Goal: Task Accomplishment & Management: Manage account settings

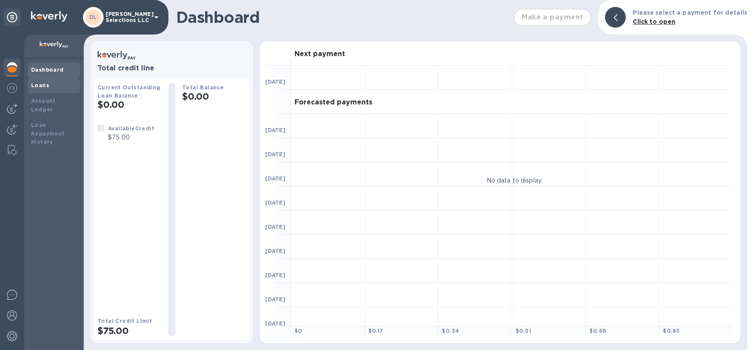
click at [39, 89] on div "Loans" at bounding box center [54, 86] width 53 height 16
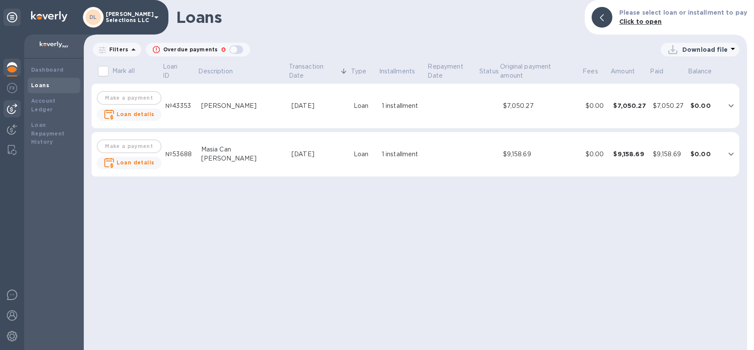
click at [9, 110] on img at bounding box center [12, 109] width 10 height 10
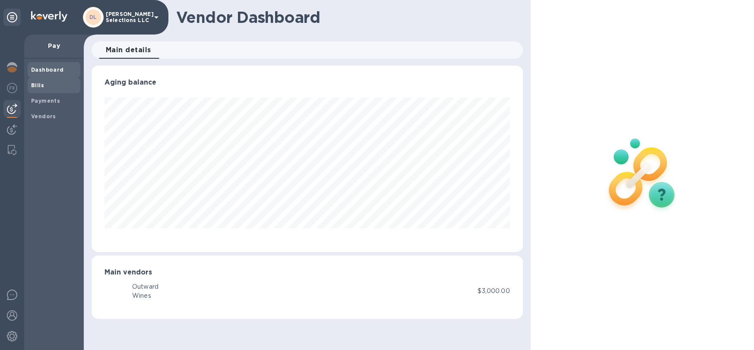
scroll to position [187, 431]
click at [47, 103] on b "Payments" at bounding box center [45, 101] width 29 height 6
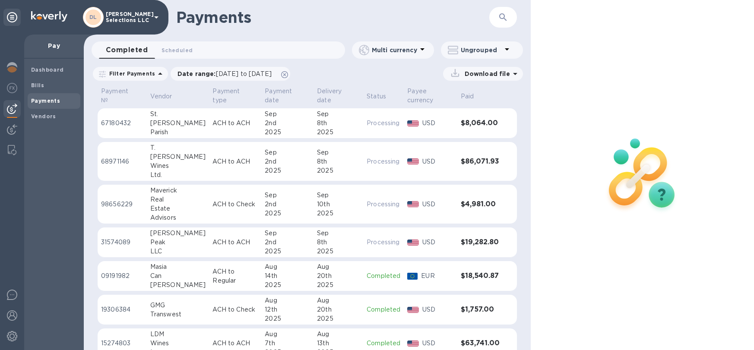
click at [499, 19] on icon "button" at bounding box center [503, 17] width 10 height 10
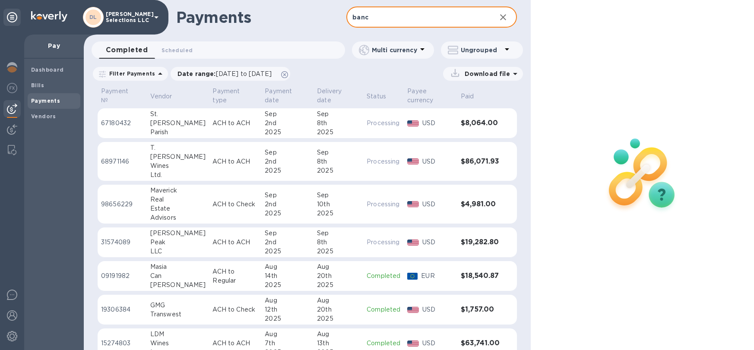
type input "banc"
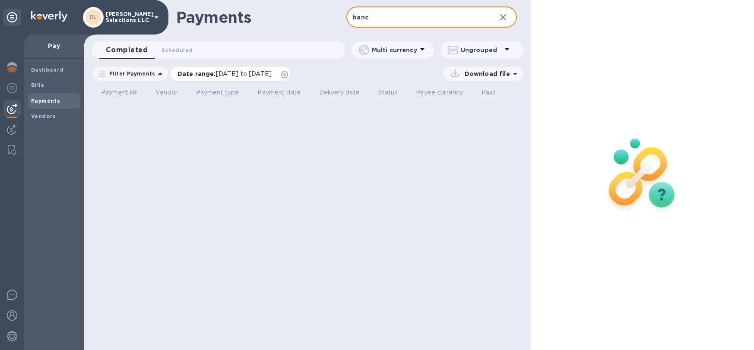
click at [239, 73] on span "[DATE] to [DATE]" at bounding box center [244, 73] width 56 height 7
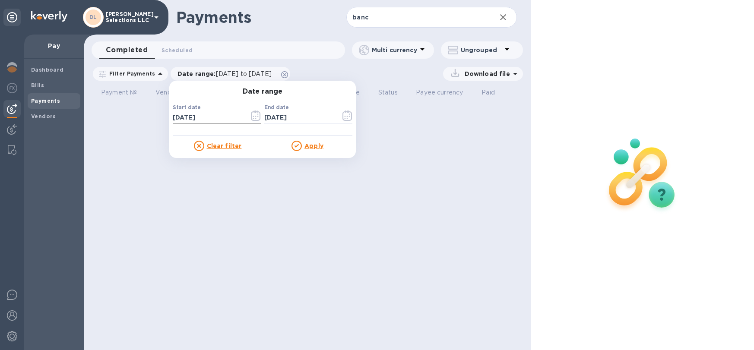
click at [254, 117] on icon "button" at bounding box center [256, 116] width 10 height 10
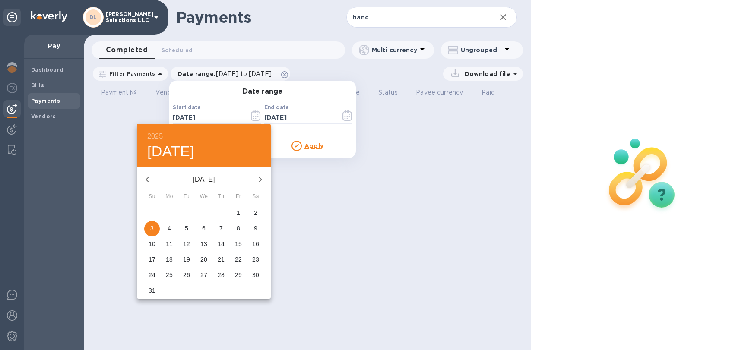
click at [147, 179] on icon "button" at bounding box center [146, 179] width 3 height 5
click at [153, 210] on p "1" at bounding box center [151, 213] width 3 height 9
type input "[DATE]"
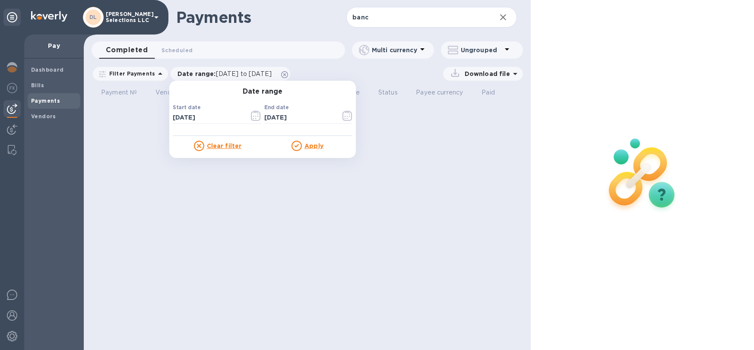
click at [311, 144] on u "Apply" at bounding box center [313, 145] width 19 height 7
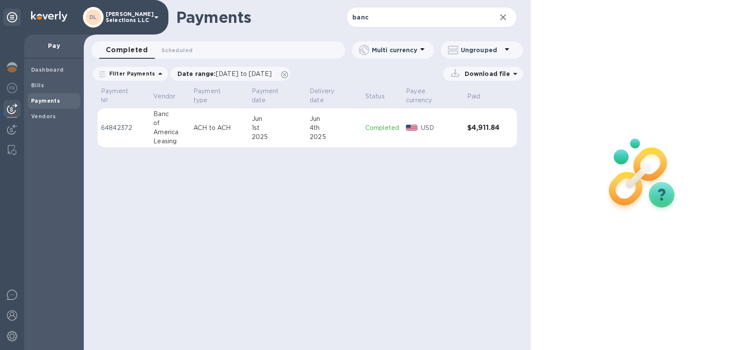
click at [241, 126] on p "ACH to ACH" at bounding box center [218, 127] width 51 height 9
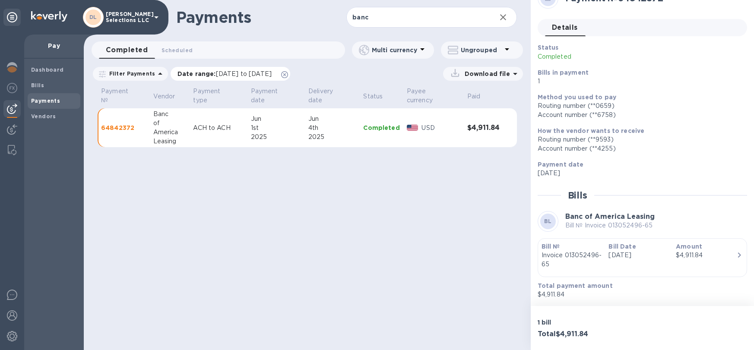
click at [233, 75] on span "[DATE] to [DATE]" at bounding box center [244, 73] width 56 height 7
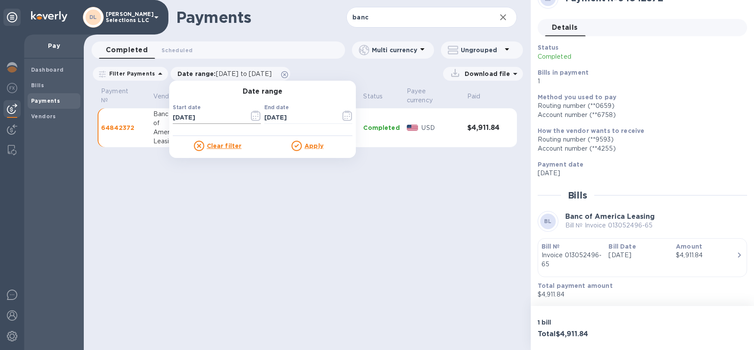
click at [176, 118] on input "[DATE]" at bounding box center [208, 117] width 70 height 13
type input "[DATE]"
click at [305, 146] on u "Apply" at bounding box center [313, 145] width 19 height 7
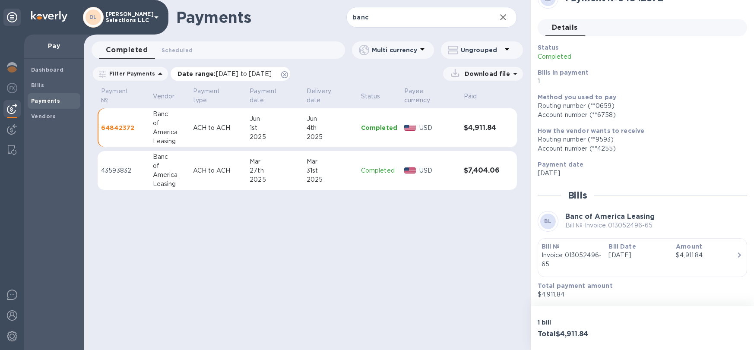
click at [239, 77] on p "Date range : [DATE] to [DATE]" at bounding box center [226, 74] width 98 height 9
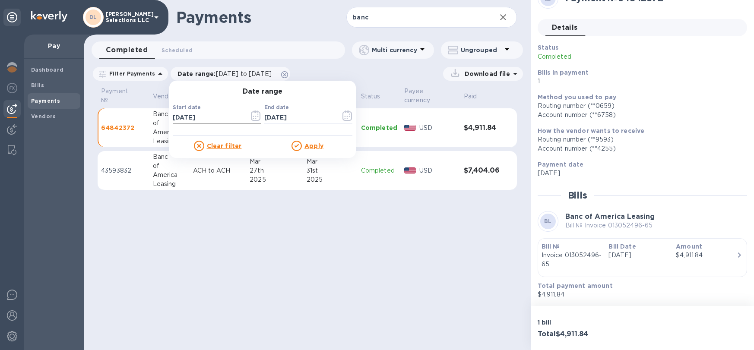
click at [221, 118] on input "[DATE]" at bounding box center [208, 117] width 70 height 13
type input "[DATE]"
click at [315, 144] on u "Apply" at bounding box center [313, 145] width 19 height 7
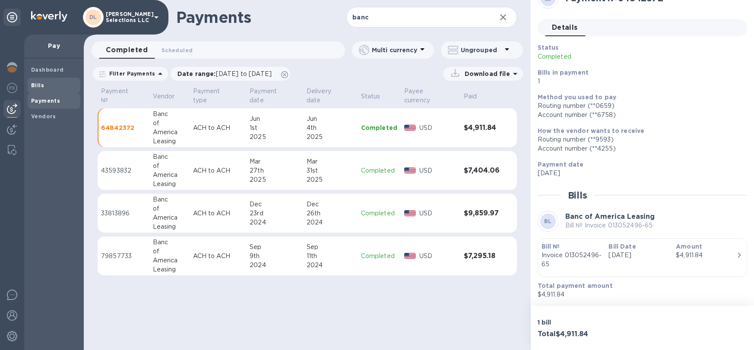
click at [53, 84] on span "Bills" at bounding box center [54, 85] width 46 height 9
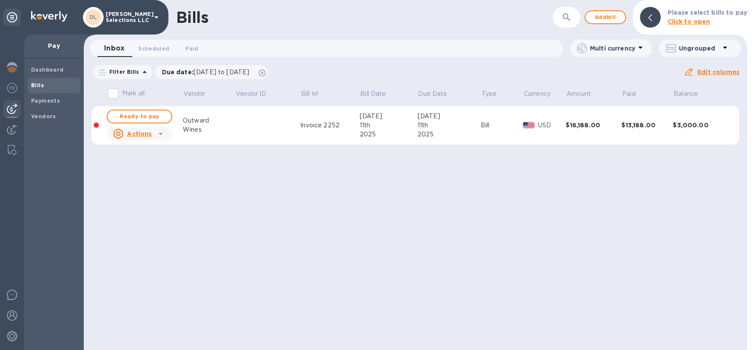
click at [395, 232] on div "Bills ​ Add bill Please select bills to pay Click to open Inbox 0 Scheduled 0 P…" at bounding box center [415, 175] width 663 height 350
click at [612, 22] on button "Add bill" at bounding box center [605, 17] width 41 height 14
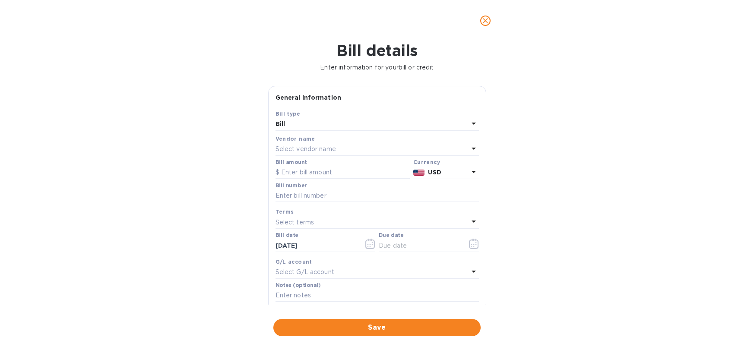
click at [301, 152] on p "Select vendor name" at bounding box center [305, 149] width 60 height 9
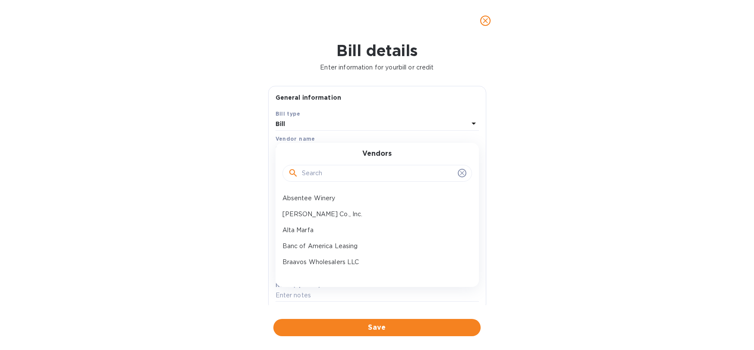
click at [314, 178] on input "text" at bounding box center [378, 173] width 152 height 13
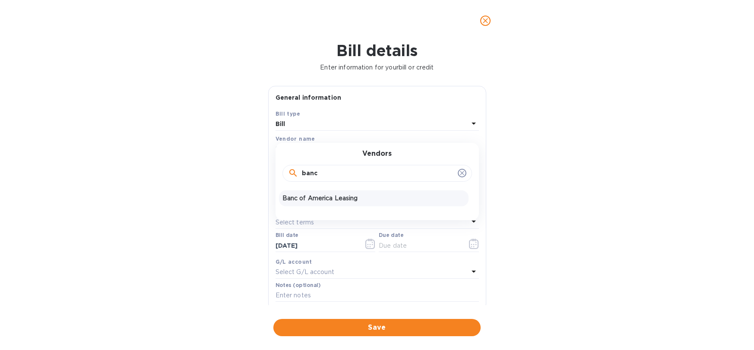
type input "banc"
click at [329, 198] on p "Banc of America Leasing" at bounding box center [373, 198] width 183 height 9
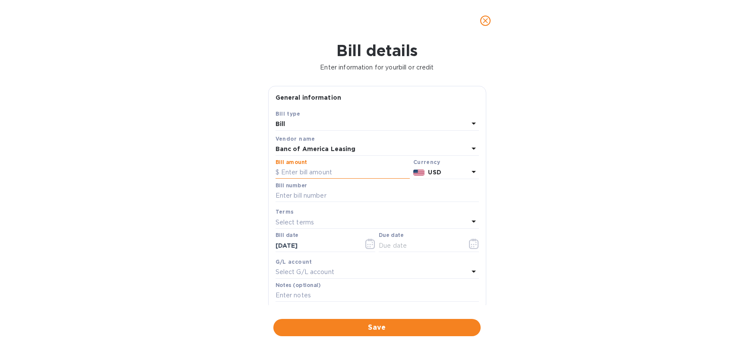
click at [332, 177] on input "text" at bounding box center [342, 172] width 134 height 13
type input "2,290.98"
click at [340, 197] on input "text" at bounding box center [376, 196] width 203 height 13
type input "Invoice # 013055057"
click at [469, 242] on icon "button" at bounding box center [474, 244] width 10 height 10
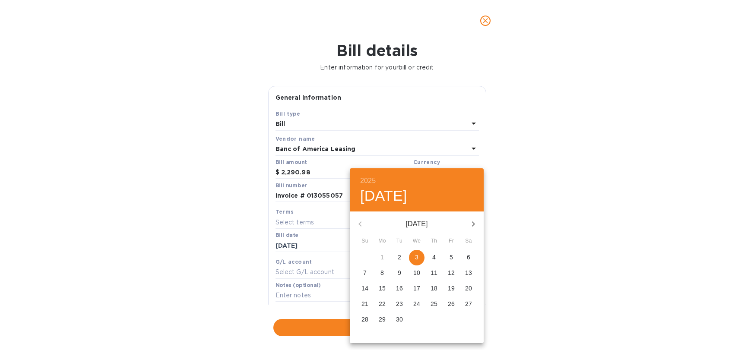
click at [418, 258] on p "3" at bounding box center [416, 257] width 3 height 9
type input "[DATE]"
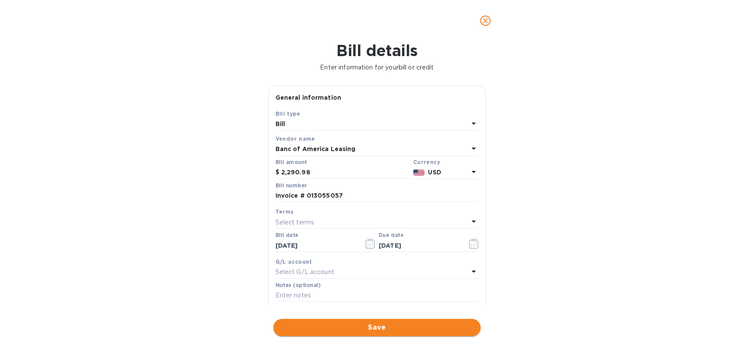
click at [376, 323] on span "Save" at bounding box center [376, 328] width 193 height 10
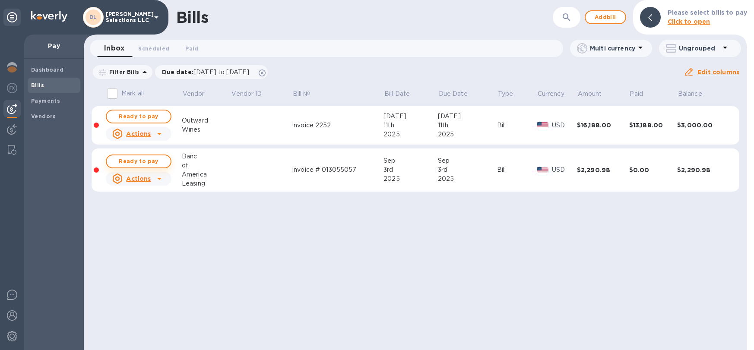
click at [156, 160] on span "Ready to pay" at bounding box center [139, 161] width 50 height 10
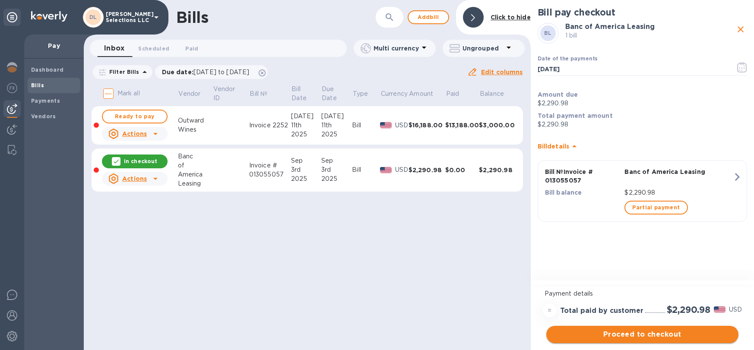
click at [665, 330] on span "Proceed to checkout" at bounding box center [642, 334] width 178 height 10
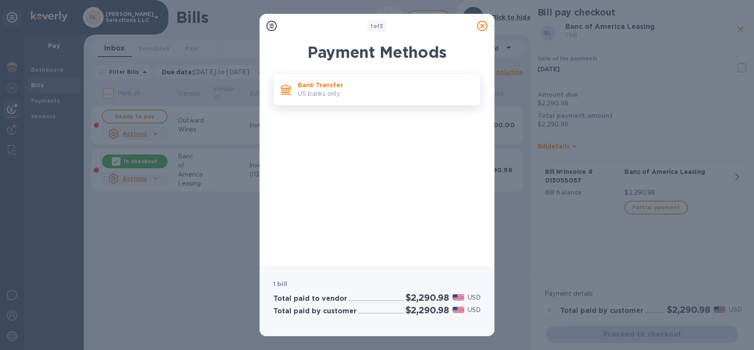
click at [391, 98] on p "US banks only." at bounding box center [385, 93] width 175 height 9
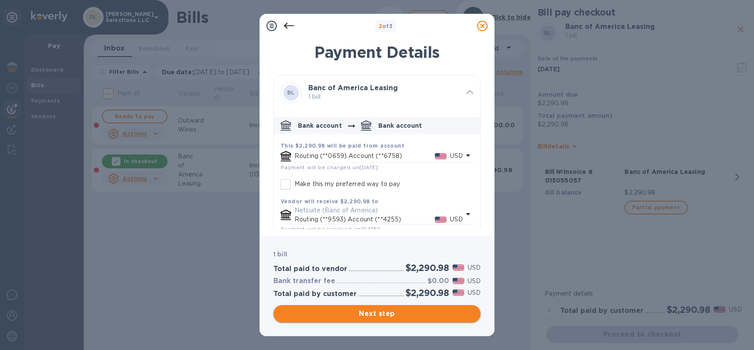
click at [433, 316] on span "Next step" at bounding box center [376, 314] width 193 height 10
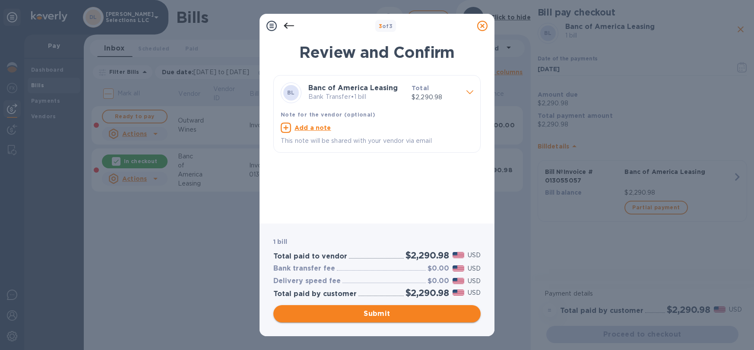
click at [426, 307] on button "Submit" at bounding box center [376, 313] width 207 height 17
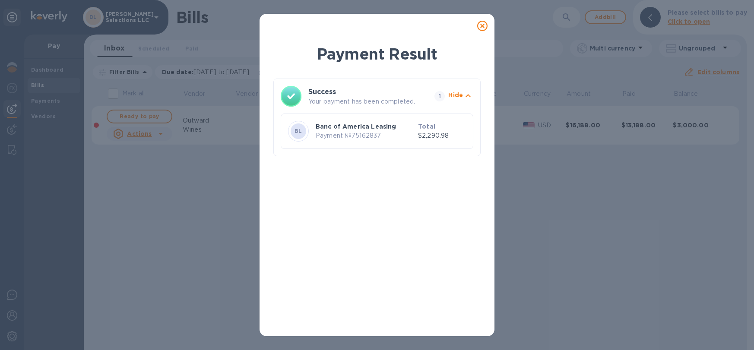
click at [482, 26] on icon at bounding box center [482, 26] width 10 height 10
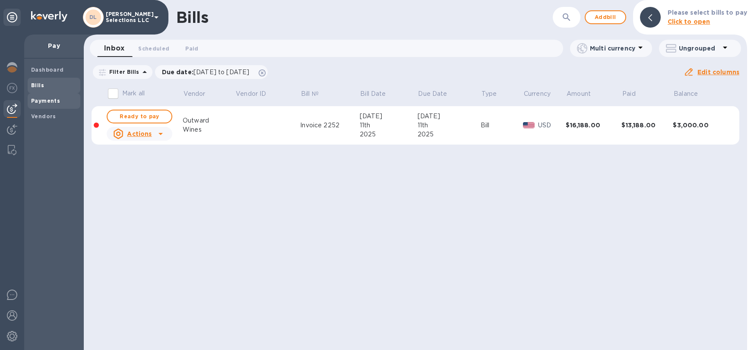
click at [44, 101] on b "Payments" at bounding box center [45, 101] width 29 height 6
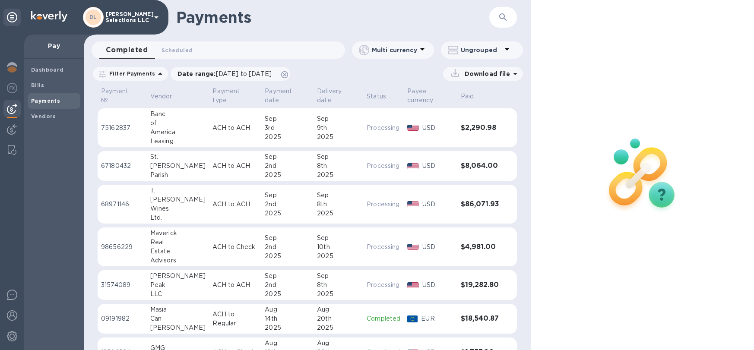
click at [221, 123] on p "ACH to ACH" at bounding box center [234, 127] width 45 height 9
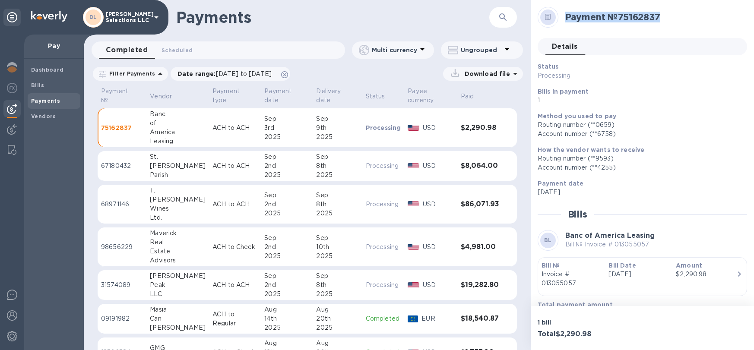
drag, startPoint x: 664, startPoint y: 17, endPoint x: 563, endPoint y: 15, distance: 101.1
click at [563, 15] on div "Payment № 75162837" at bounding box center [653, 17] width 182 height 18
